Goal: Transaction & Acquisition: Purchase product/service

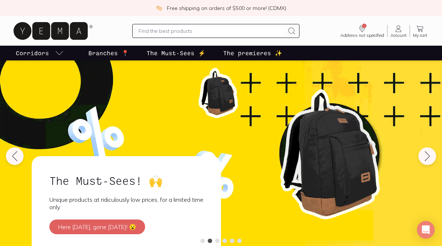
click at [408, 180] on div "The Must-Sees! 🙌 Unique products at ridiculously low prices, for a limited time…" at bounding box center [220, 160] width 387 height 184
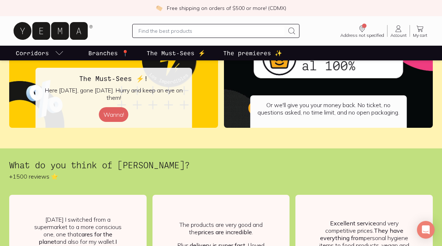
scroll to position [1495, 0]
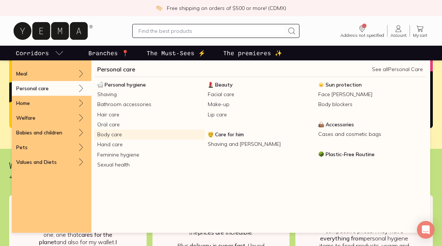
click at [110, 135] on font "Body care" at bounding box center [109, 134] width 25 height 7
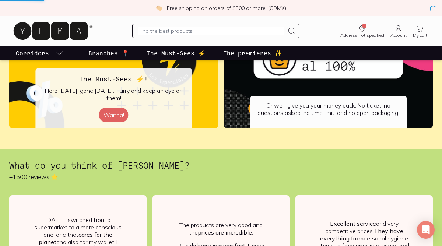
scroll to position [1610, 0]
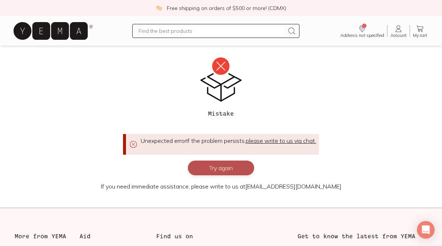
click at [220, 169] on font "Try again" at bounding box center [221, 167] width 24 height 7
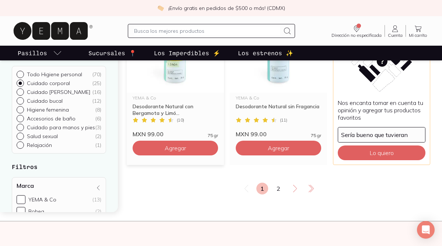
scroll to position [1292, 0]
